Goal: Task Accomplishment & Management: Manage account settings

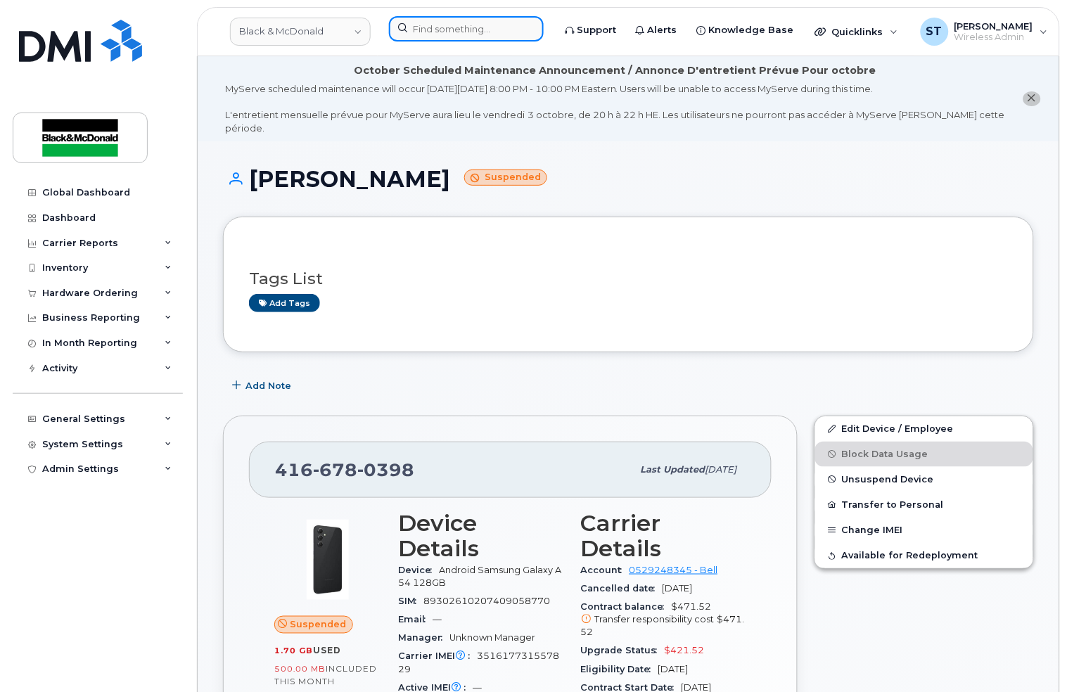
click at [448, 34] on input at bounding box center [466, 28] width 155 height 25
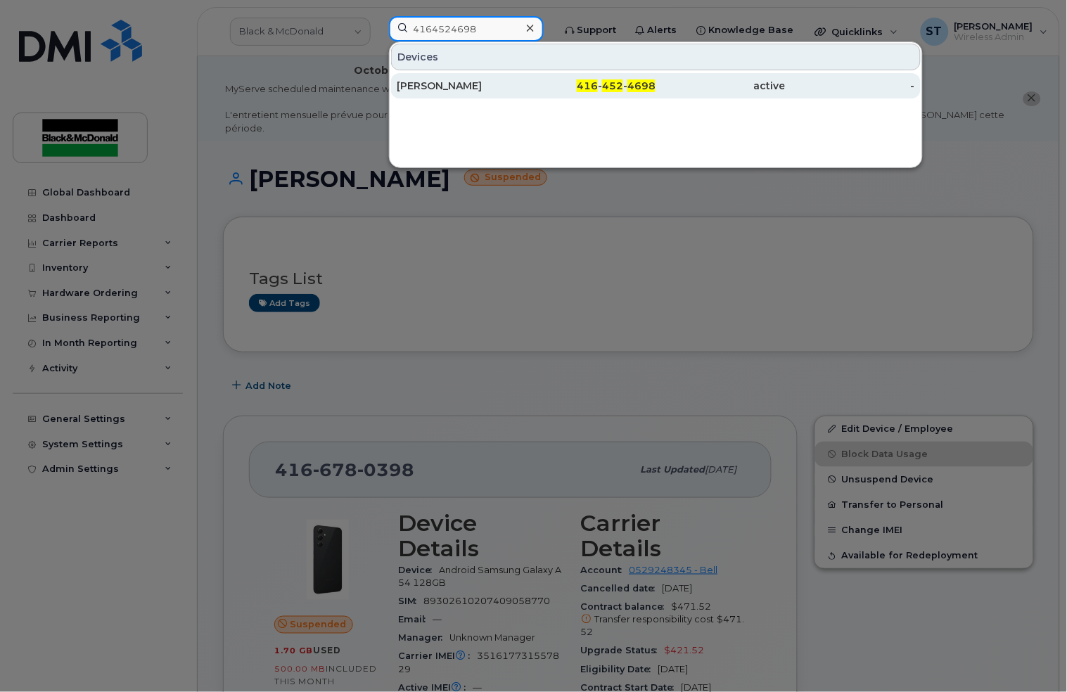
type input "4164524698"
click at [419, 79] on div "[PERSON_NAME]" at bounding box center [461, 86] width 129 height 14
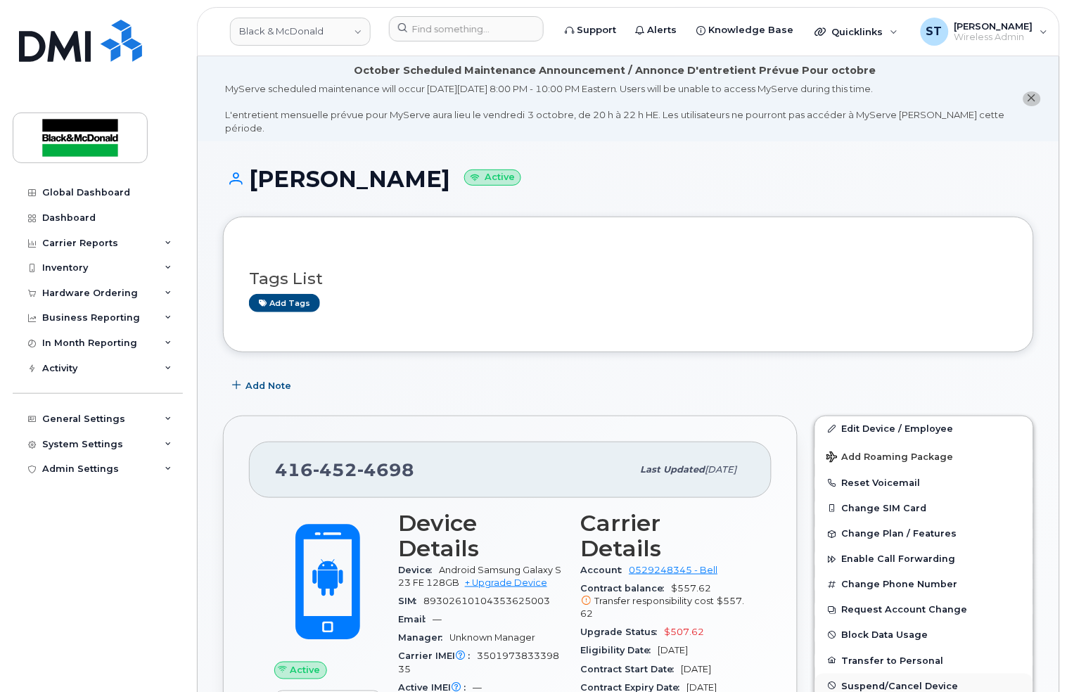
click at [874, 681] on span "Suspend/Cancel Device" at bounding box center [900, 686] width 117 height 11
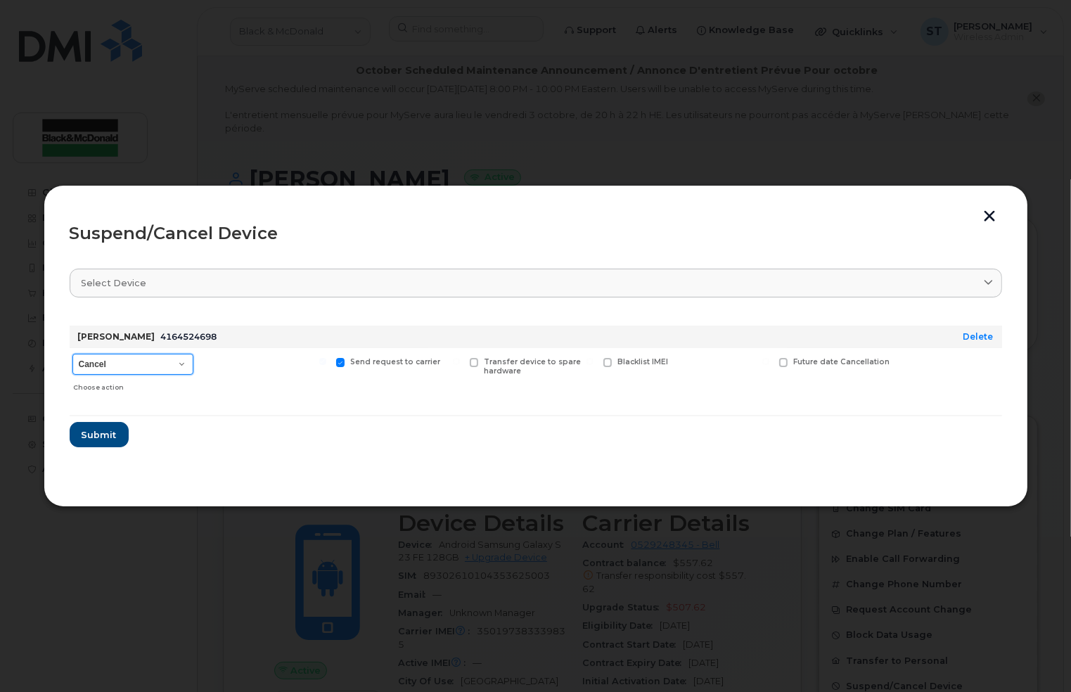
click at [158, 367] on select "Cancel Suspend - Extend Suspension Suspend - Reduced Rate Suspend - Full Rate S…" at bounding box center [132, 364] width 121 height 21
select select "[object Object]"
click at [72, 354] on select "Cancel Suspend - Extend Suspension Suspend - Reduced Rate Suspend - Full Rate S…" at bounding box center [132, 364] width 121 height 21
click at [88, 436] on span "Submit" at bounding box center [98, 434] width 35 height 13
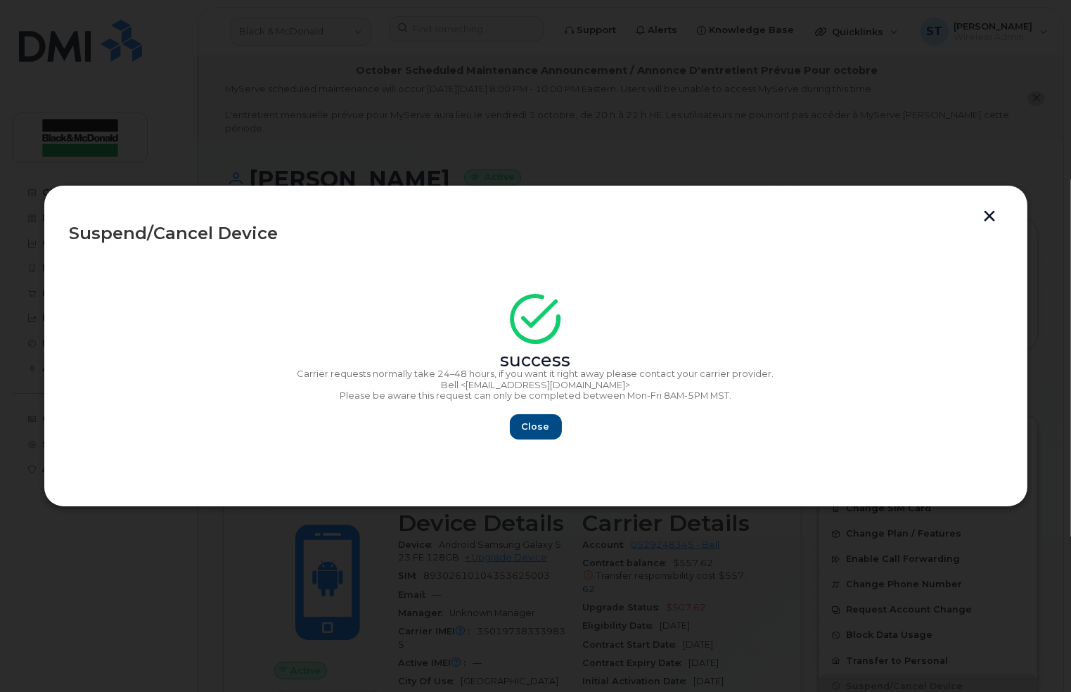
click at [997, 217] on button "button" at bounding box center [990, 217] width 21 height 15
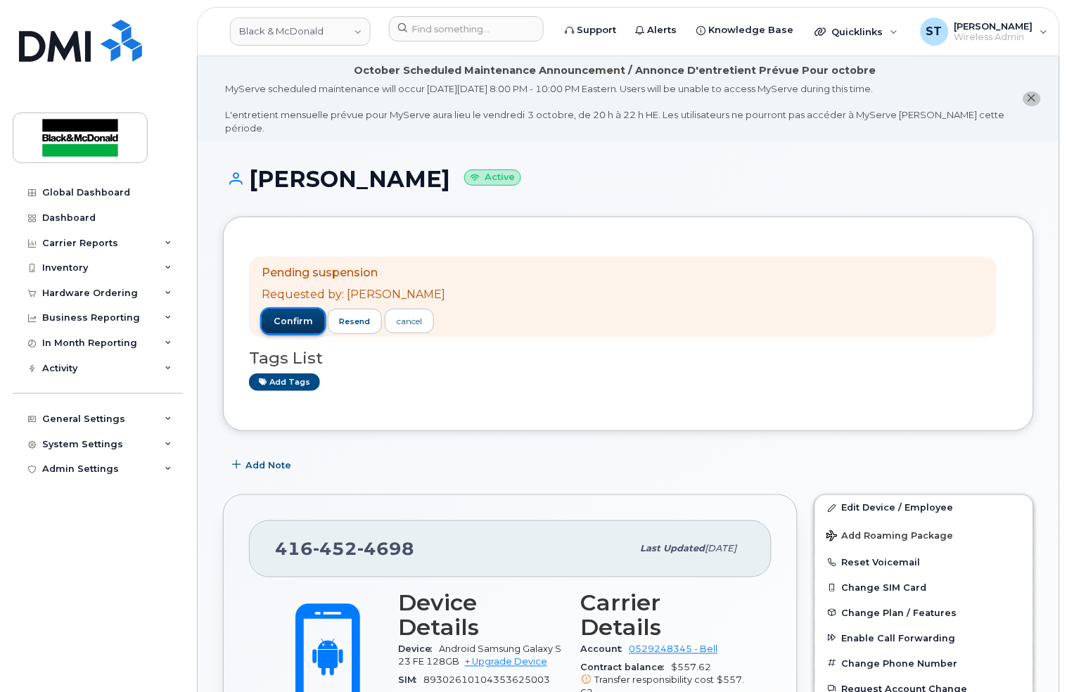
click at [280, 315] on span "confirm" at bounding box center [293, 321] width 39 height 13
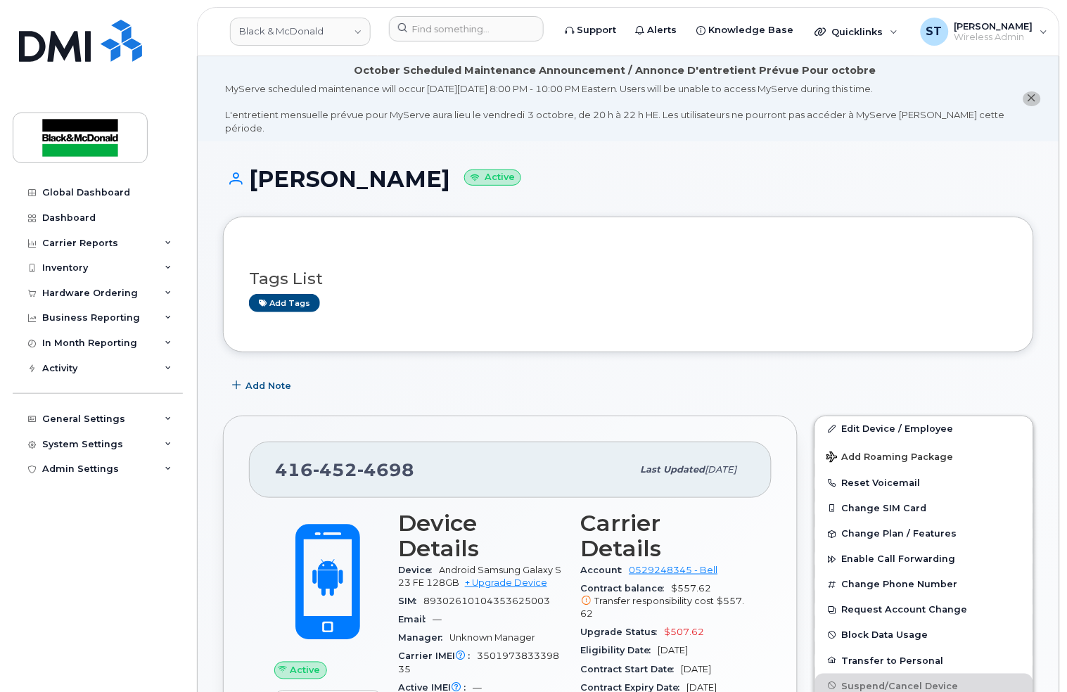
drag, startPoint x: 492, startPoint y: 212, endPoint x: 481, endPoint y: 205, distance: 12.3
click at [490, 217] on div "Pending suspension Requested by: Sogand Tavakoli confirm resend cancel Tags Lis…" at bounding box center [628, 284] width 811 height 135
click at [79, 216] on div "Dashboard" at bounding box center [68, 217] width 53 height 11
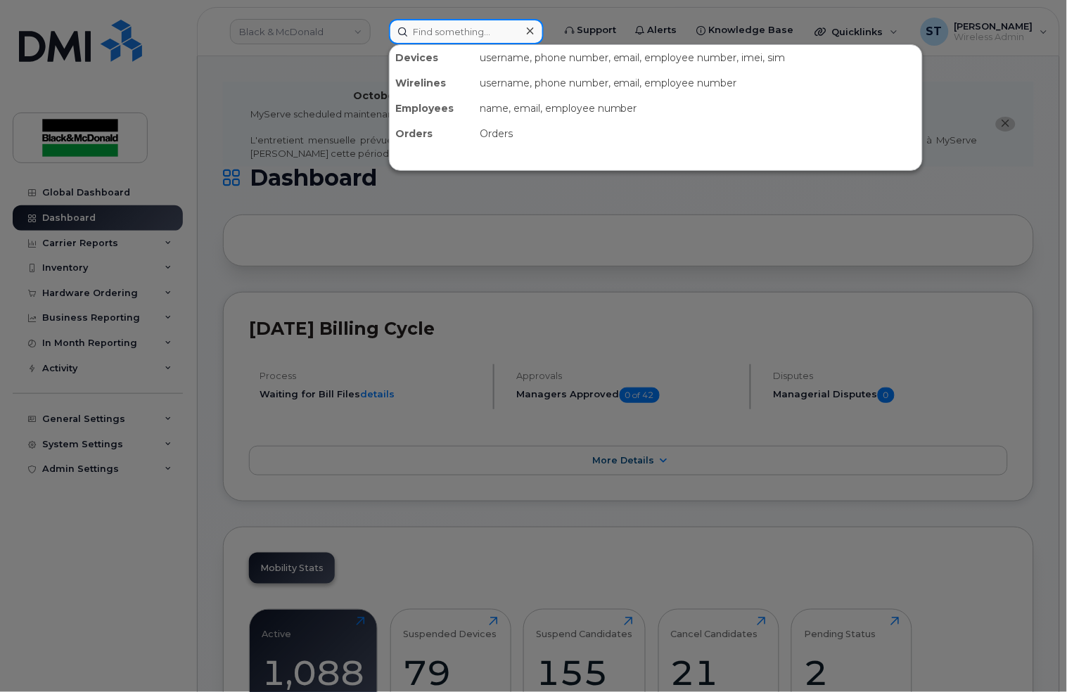
click at [419, 34] on input at bounding box center [466, 31] width 155 height 25
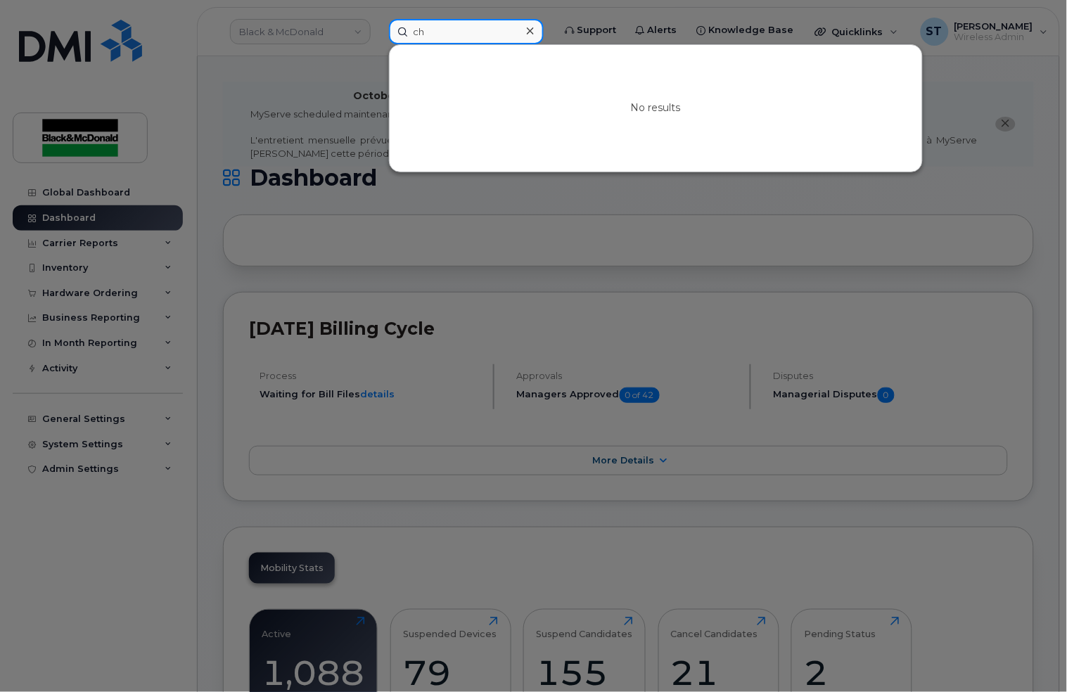
type input "c"
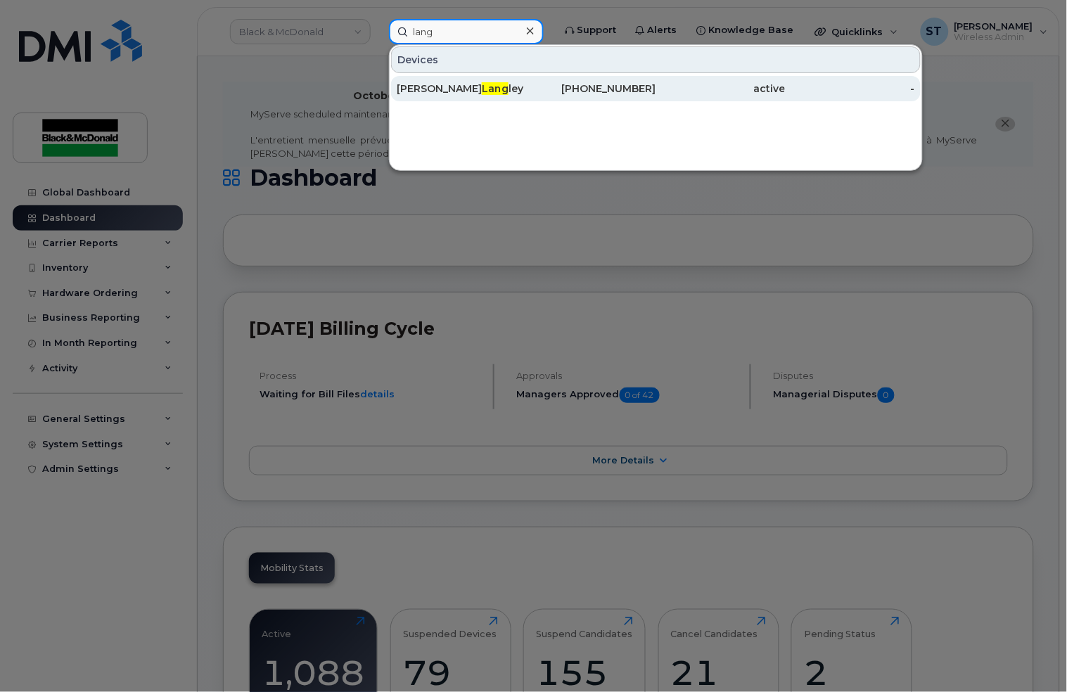
type input "lang"
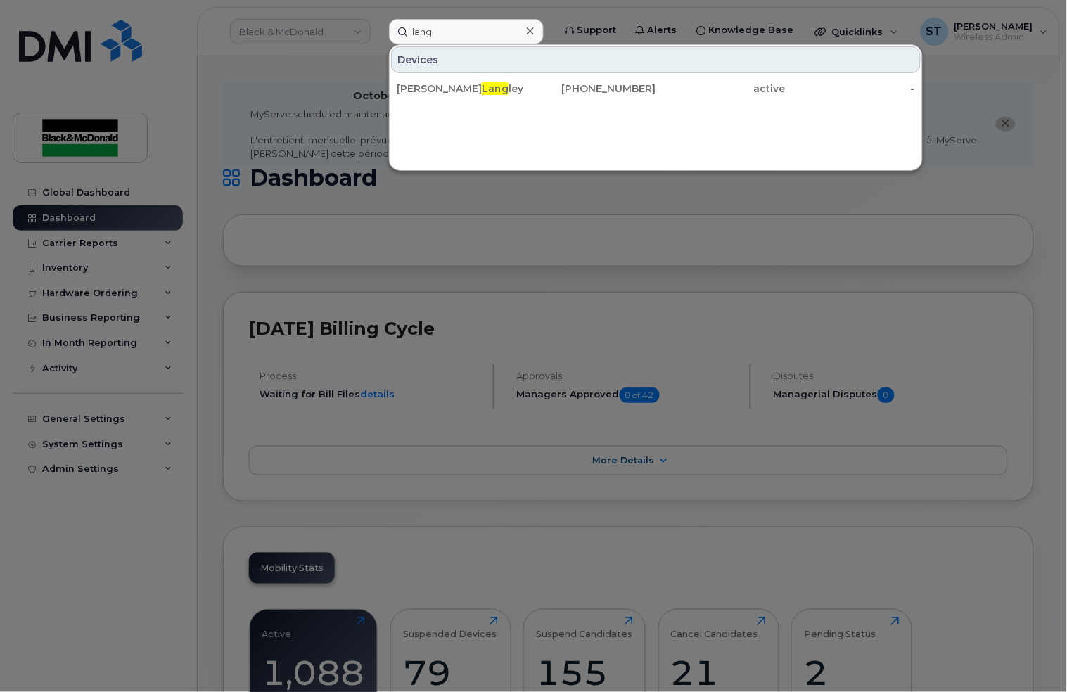
drag, startPoint x: 476, startPoint y: 87, endPoint x: 695, endPoint y: 290, distance: 299.1
click at [482, 86] on span "Lang" at bounding box center [495, 88] width 27 height 13
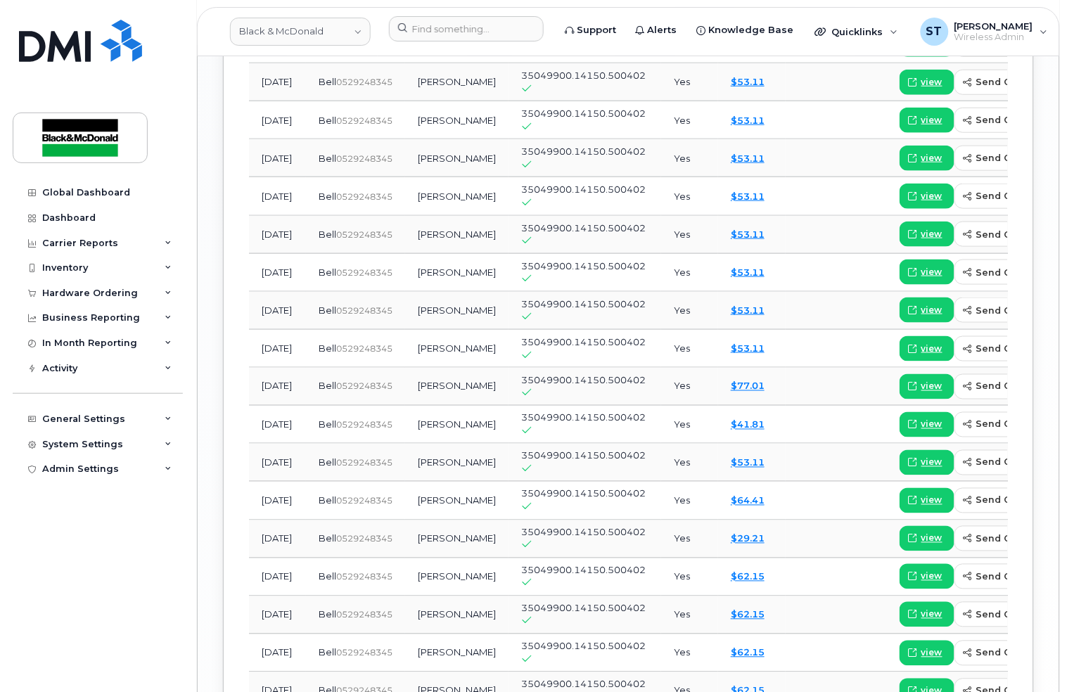
scroll to position [1780, 0]
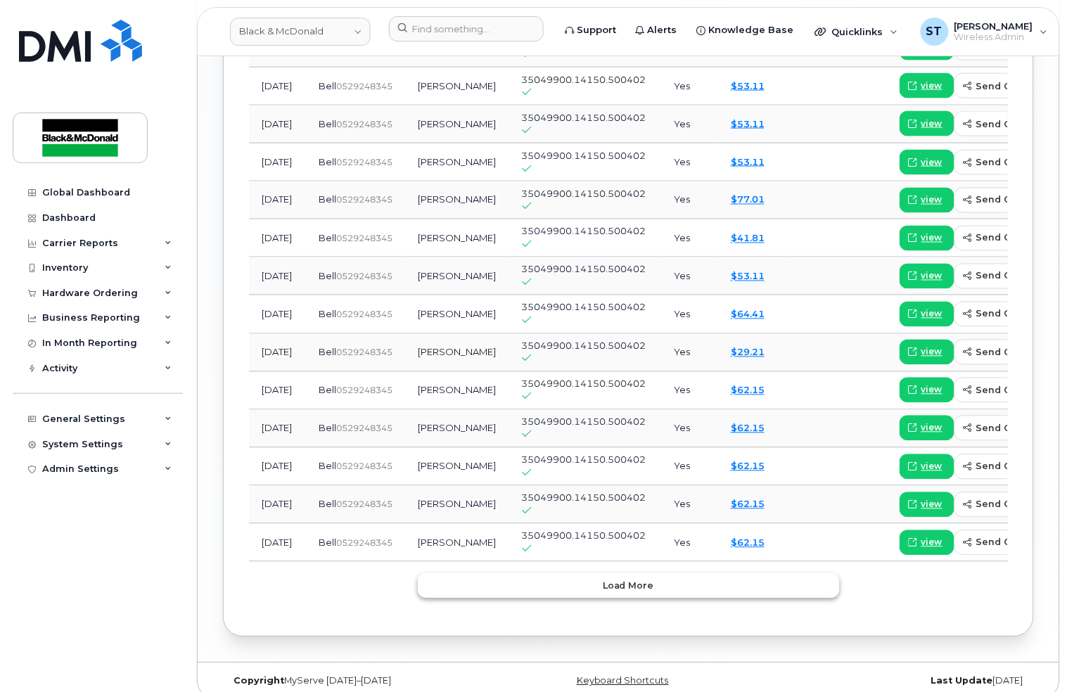
click at [608, 580] on span "Load more" at bounding box center [628, 586] width 51 height 13
